Goal: Task Accomplishment & Management: Use online tool/utility

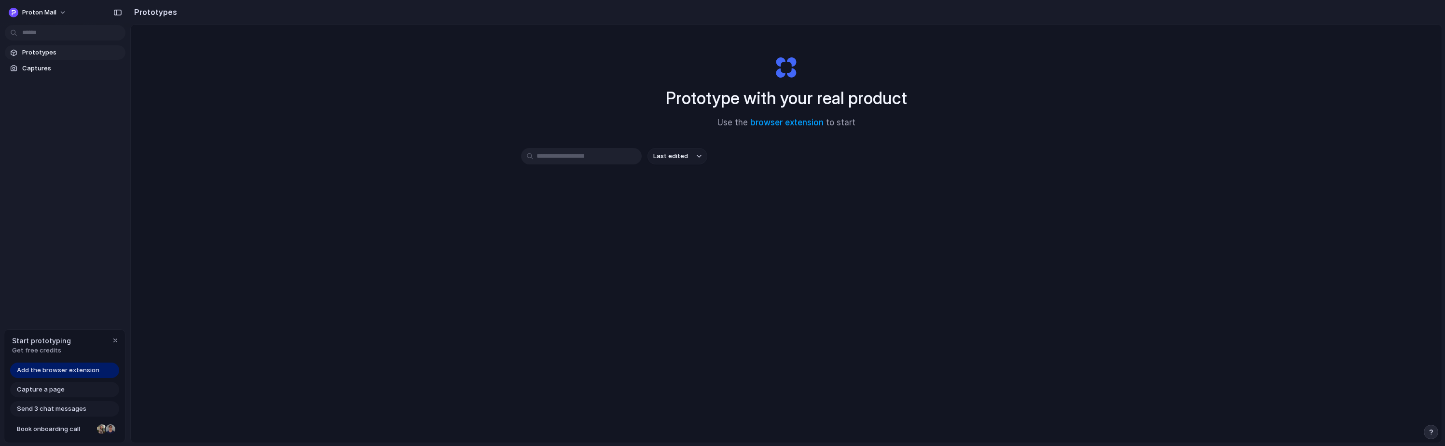
click at [51, 372] on span "Add the browser extension" at bounding box center [58, 371] width 83 height 10
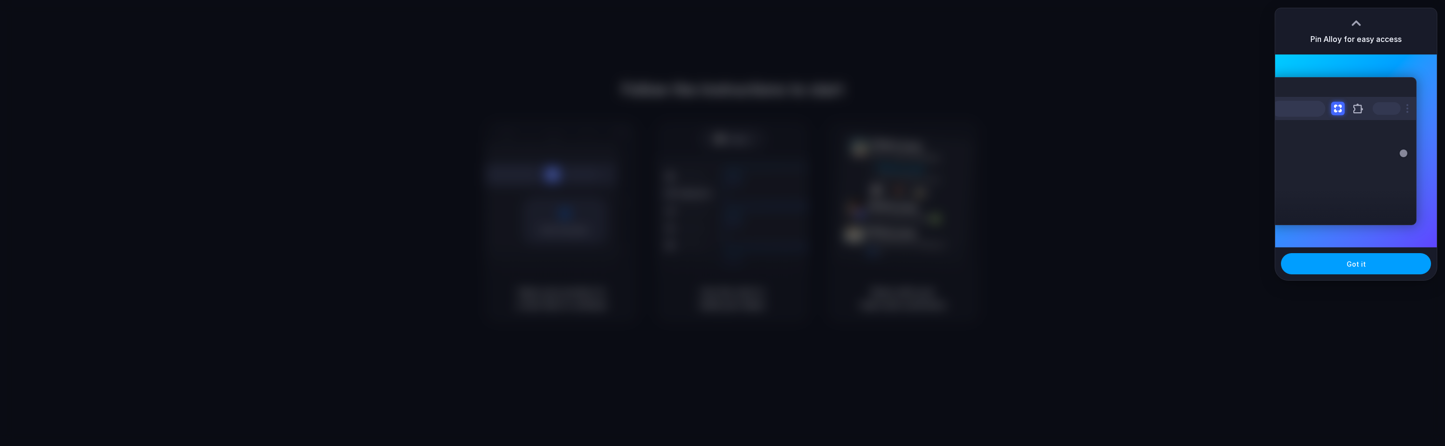
click at [1364, 262] on button "Got it" at bounding box center [1356, 263] width 150 height 21
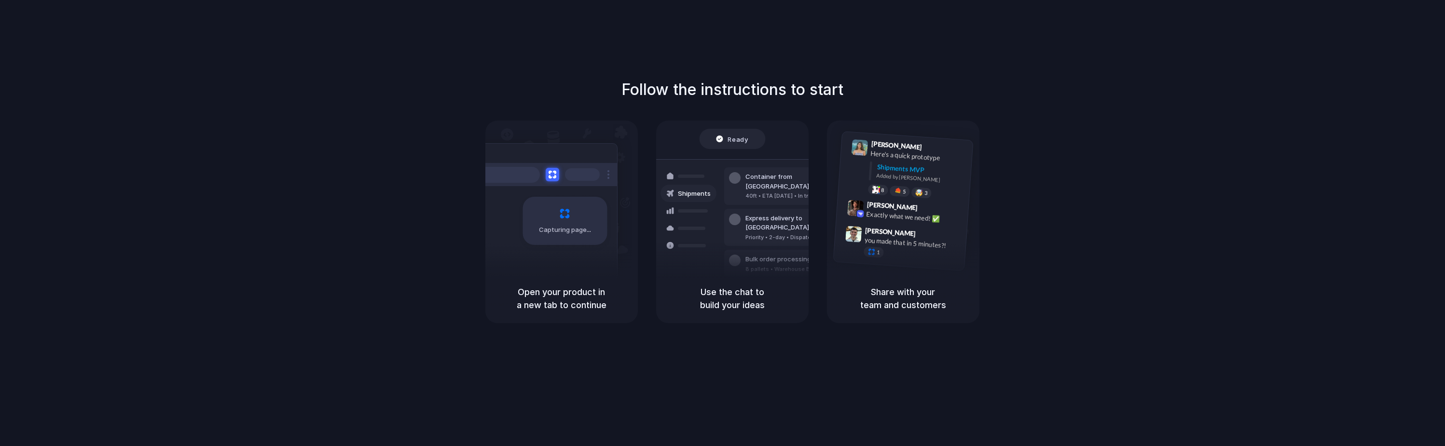
click at [388, 294] on div "Follow the instructions to start Capturing page Open your product in a new tab …" at bounding box center [732, 200] width 1445 height 245
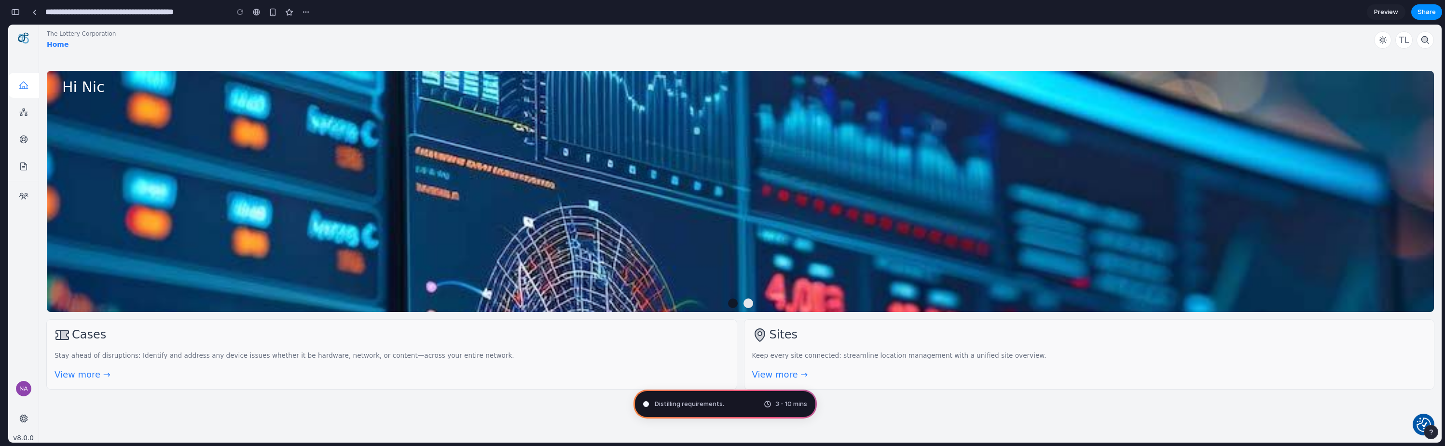
type input "**********"
click at [734, 408] on div "Distilling requirements . 3 - 10 mins" at bounding box center [725, 404] width 183 height 29
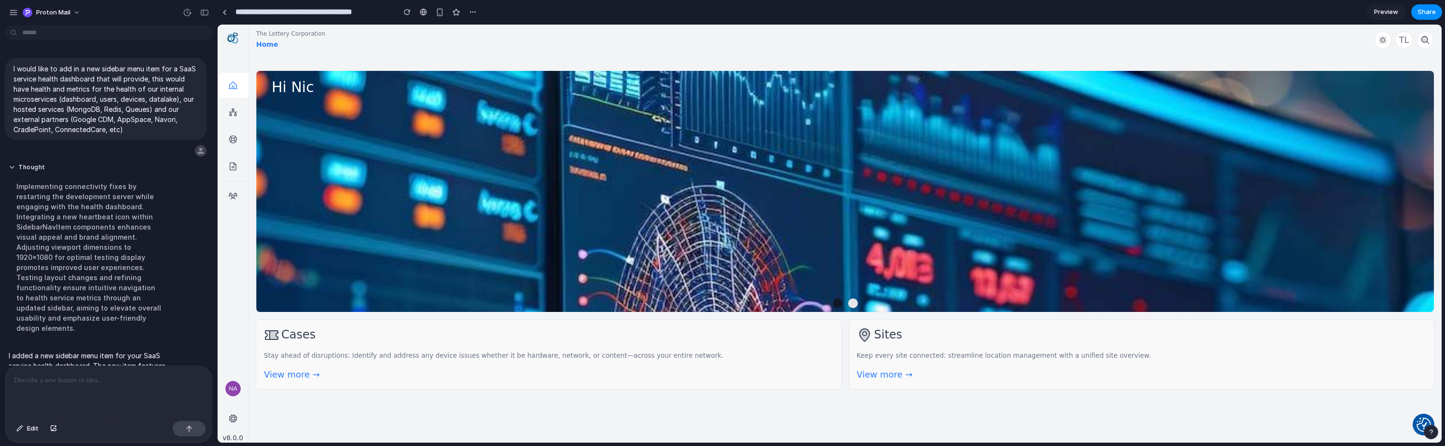
scroll to position [66, 0]
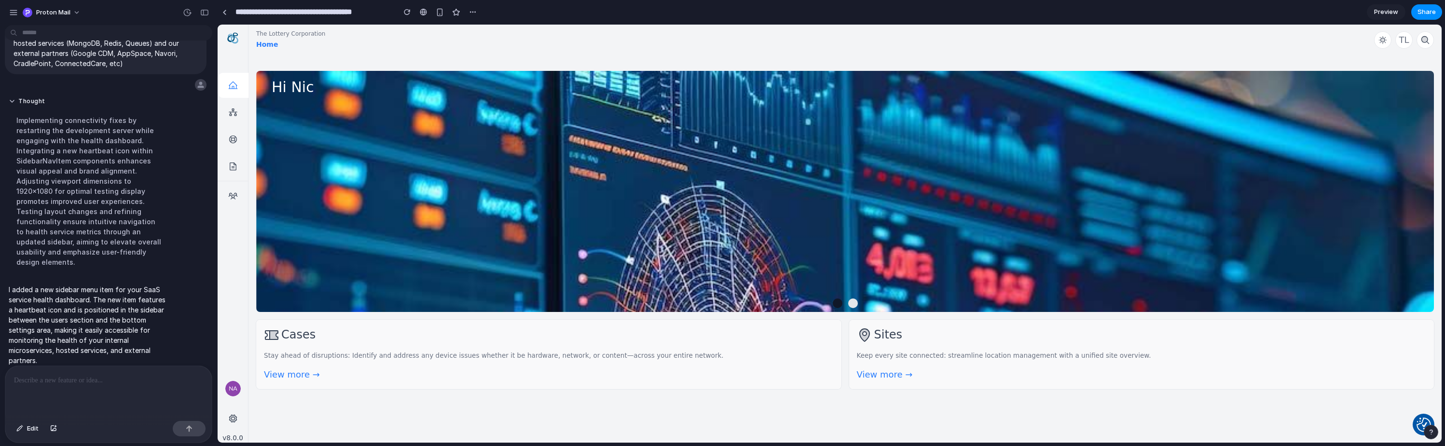
click at [1382, 13] on span "Preview" at bounding box center [1386, 12] width 24 height 10
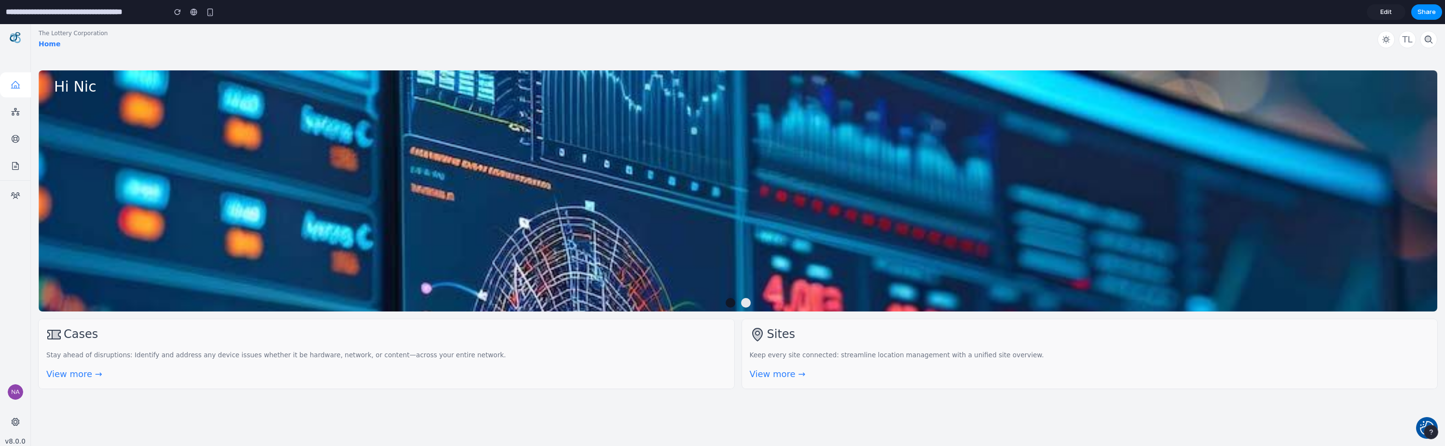
click at [1388, 9] on span "Edit" at bounding box center [1386, 12] width 12 height 10
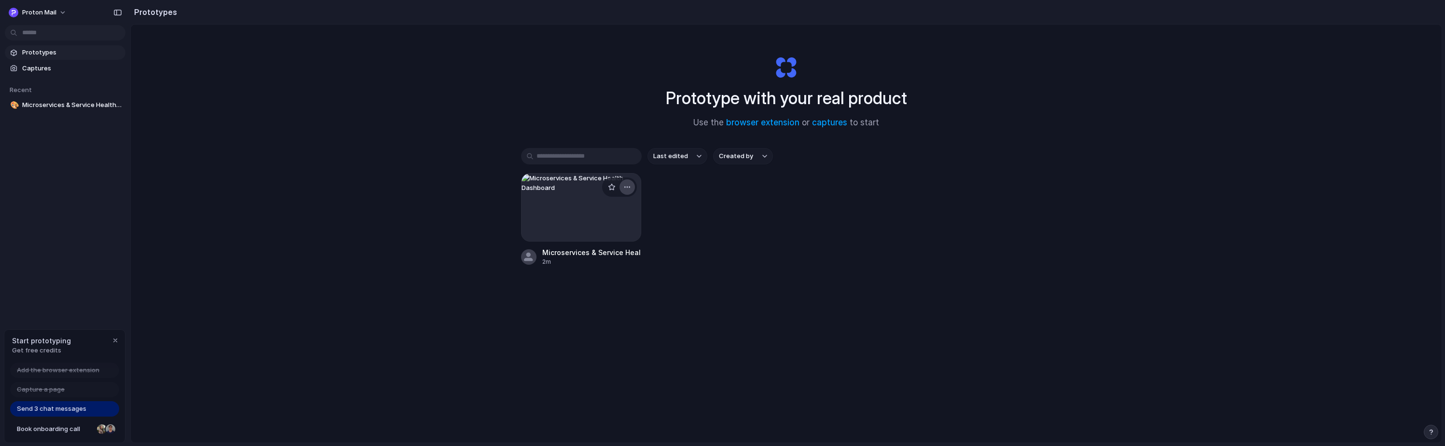
click at [625, 186] on div "button" at bounding box center [627, 187] width 8 height 8
click at [600, 256] on li "Delete" at bounding box center [599, 255] width 69 height 15
